Goal: Task Accomplishment & Management: Manage account settings

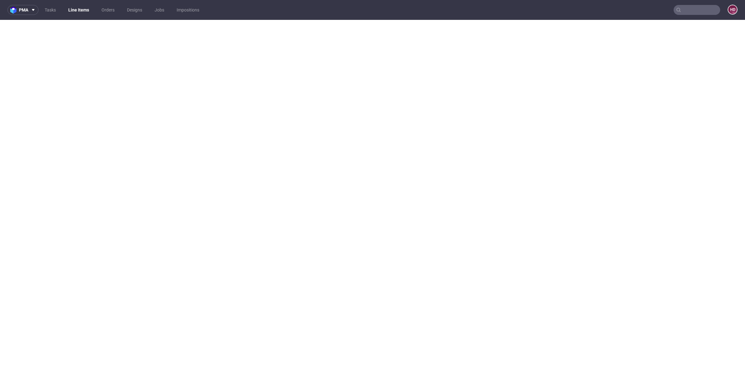
select select "dtp_in_process"
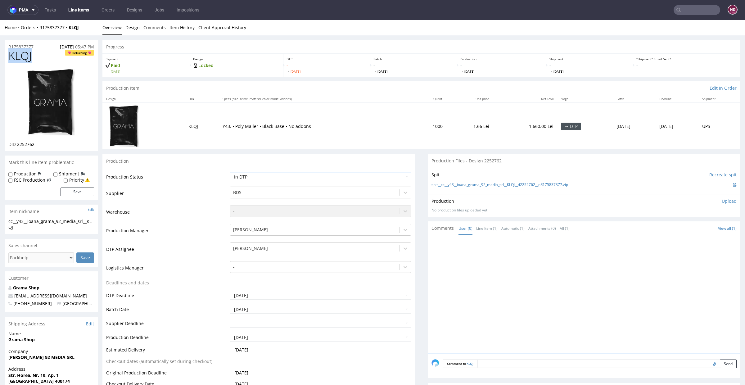
drag, startPoint x: 12, startPoint y: 228, endPoint x: 10, endPoint y: 226, distance: 3.5
click at [16, 227] on div "cc__y43__ioana_grama_92_media_srl__KLQJ" at bounding box center [51, 224] width 86 height 12
drag, startPoint x: 16, startPoint y: 227, endPoint x: 7, endPoint y: 224, distance: 9.3
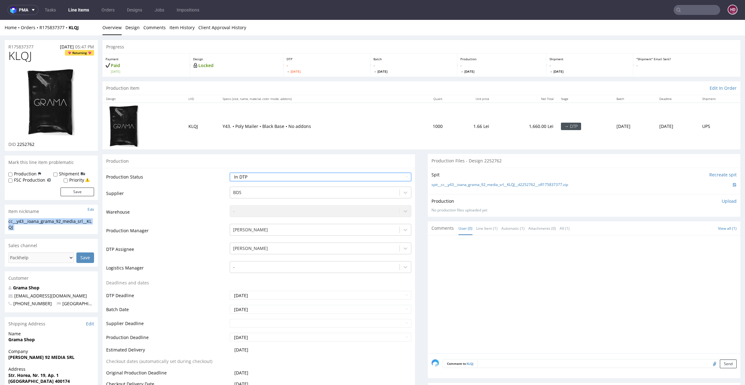
click at [7, 224] on div "cc__y43__ioana_grama_92_media_srl__KLQJ cc__y43 __ioana_grama_92_media_srl__KLQ…" at bounding box center [51, 226] width 93 height 16
copy div "cc__y43__ioana_grama_92_media_srl__KLQJ Update"
drag, startPoint x: 39, startPoint y: 47, endPoint x: 0, endPoint y: 42, distance: 39.1
copy p "R175837377"
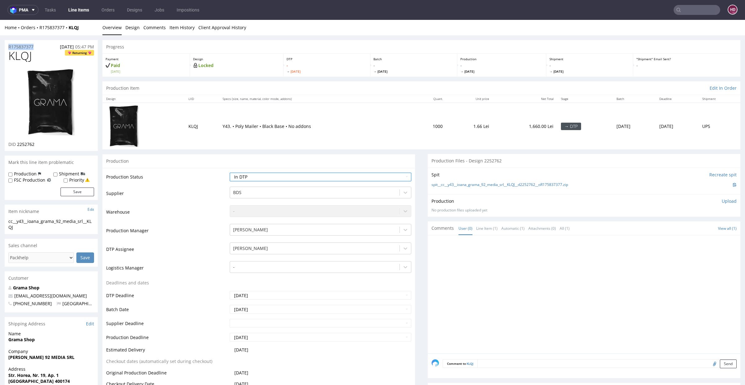
click at [38, 144] on div "DID 2252762" at bounding box center [51, 144] width 86 height 6
drag, startPoint x: 38, startPoint y: 144, endPoint x: 22, endPoint y: 143, distance: 16.8
click at [22, 143] on div "DID 2252762" at bounding box center [51, 144] width 86 height 6
copy div "2252762"
click at [721, 201] on p "Upload" at bounding box center [728, 201] width 15 height 6
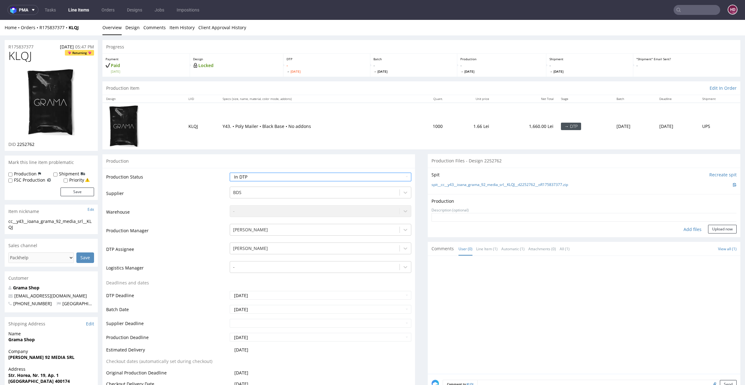
click at [683, 229] on div "Add files" at bounding box center [692, 229] width 31 height 9
type input "C:\fakepath\cc__y43__ioana_grama_92_media_srl__KLQJ__d2252762__oR175837377.pdf"
click at [708, 238] on button "Upload now" at bounding box center [722, 239] width 29 height 9
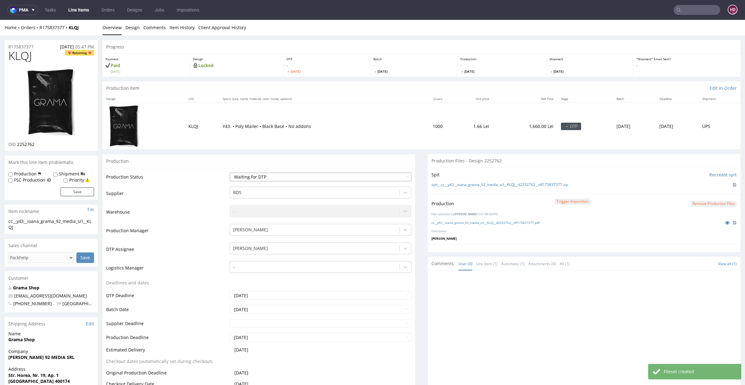
click at [316, 176] on select "Waiting for Artwork Waiting for Diecut Waiting for Mockup Waiting for DTP Waiti…" at bounding box center [320, 176] width 181 height 9
click at [230, 172] on select "Waiting for Artwork Waiting for Diecut Waiting for Mockup Waiting for DTP Waiti…" at bounding box center [320, 176] width 181 height 9
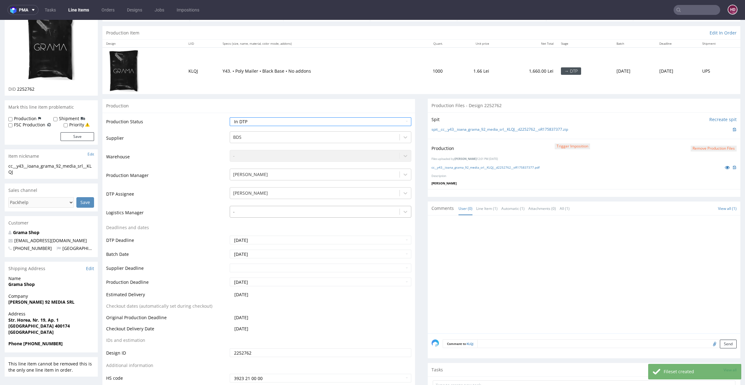
scroll to position [103, 0]
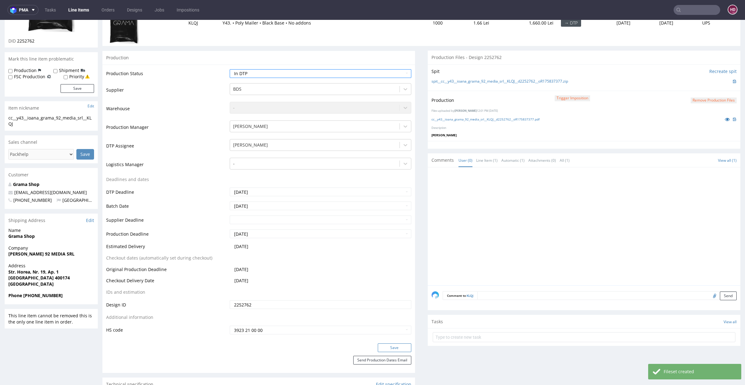
click at [397, 345] on button "Save" at bounding box center [395, 347] width 34 height 9
click at [303, 70] on select "Waiting for Artwork Waiting for Diecut Waiting for Mockup Waiting for DTP Waiti…" at bounding box center [320, 73] width 181 height 9
select select "dtp_production_ready"
click at [230, 69] on select "Waiting for Artwork Waiting for Diecut Waiting for Mockup Waiting for DTP Waiti…" at bounding box center [320, 73] width 181 height 9
click at [378, 347] on button "Save" at bounding box center [395, 347] width 34 height 9
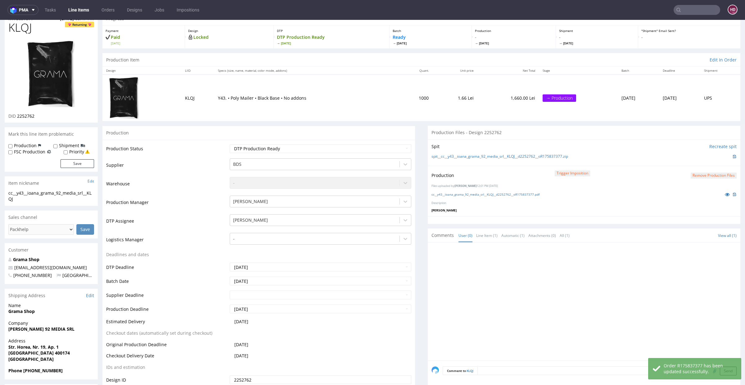
scroll to position [0, 0]
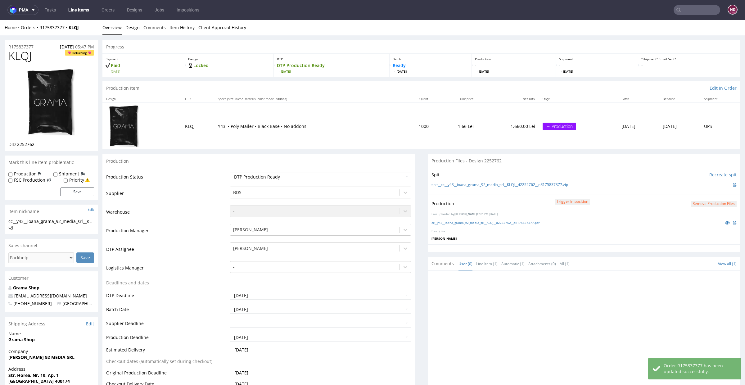
click at [81, 12] on link "Line Items" at bounding box center [79, 10] width 28 height 10
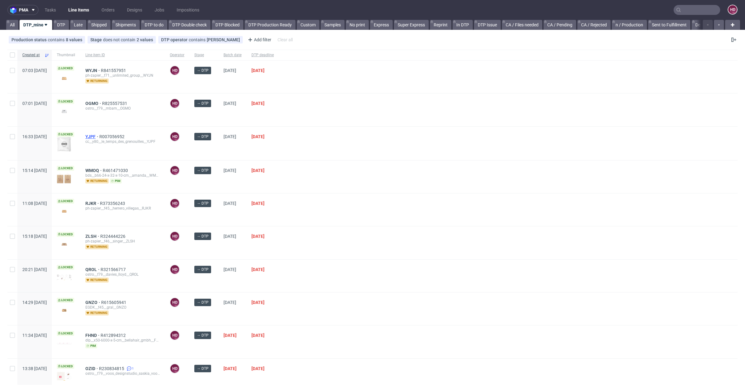
click at [99, 134] on span "YJPF" at bounding box center [92, 136] width 14 height 5
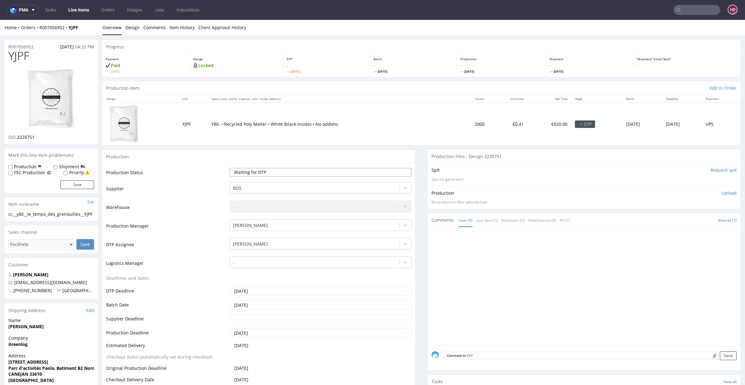
click at [297, 171] on select "Waiting for Artwork Waiting for Diecut Waiting for Mockup Waiting for DTP Waiti…" at bounding box center [320, 172] width 181 height 9
click at [230, 168] on select "Waiting for Artwork Waiting for Diecut Waiting for Mockup Waiting for DTP Waiti…" at bounding box center [320, 172] width 181 height 9
click at [266, 170] on select "Waiting for Artwork Waiting for Diecut Waiting for Mockup Waiting for DTP Waiti…" at bounding box center [320, 172] width 181 height 9
select select "dtp_in_process"
click at [230, 168] on select "Waiting for Artwork Waiting for Diecut Waiting for Mockup Waiting for DTP Waiti…" at bounding box center [320, 172] width 181 height 9
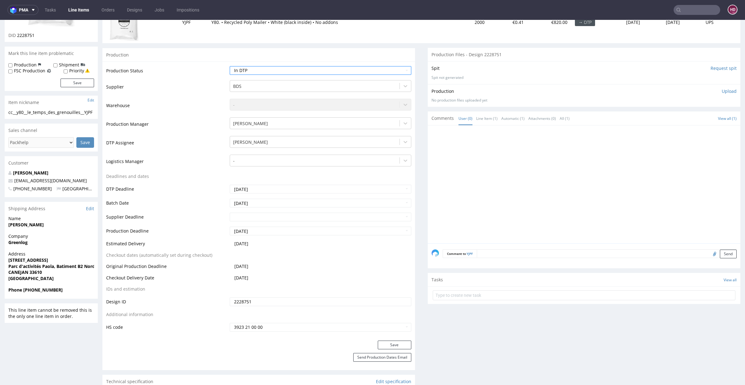
scroll to position [159, 0]
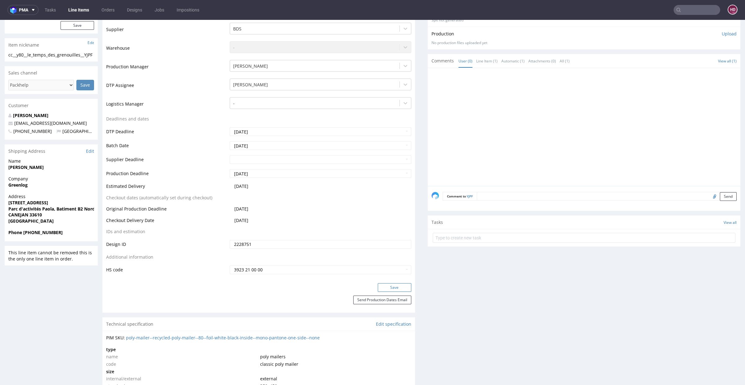
click at [379, 286] on button "Save" at bounding box center [395, 287] width 34 height 9
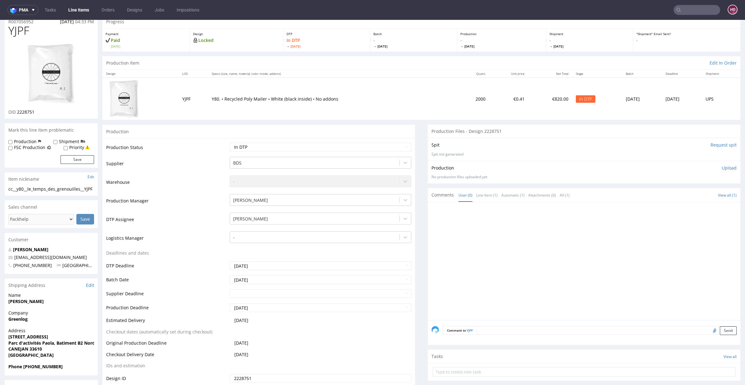
scroll to position [0, 0]
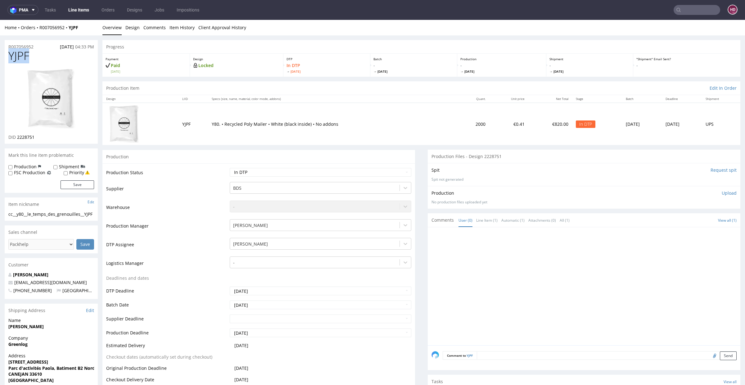
drag, startPoint x: 30, startPoint y: 54, endPoint x: 0, endPoint y: 55, distance: 30.4
copy span "YJPF"
drag, startPoint x: 51, startPoint y: 136, endPoint x: 17, endPoint y: 134, distance: 33.3
click at [17, 134] on div "DID 2228751" at bounding box center [51, 137] width 86 height 6
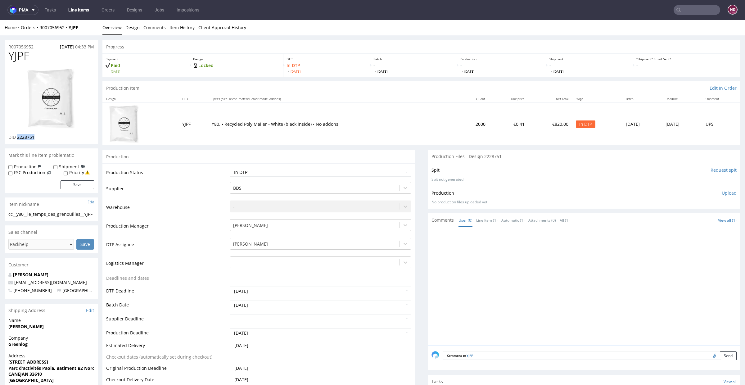
copy span "2228751"
click at [60, 110] on img at bounding box center [51, 98] width 50 height 61
click at [126, 28] on link "Design" at bounding box center [132, 27] width 14 height 15
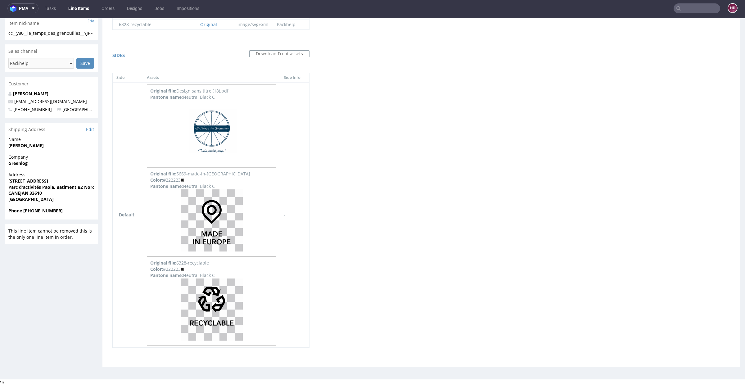
scroll to position [178, 0]
click at [181, 133] on img at bounding box center [212, 133] width 62 height 62
